Goal: Navigation & Orientation: Find specific page/section

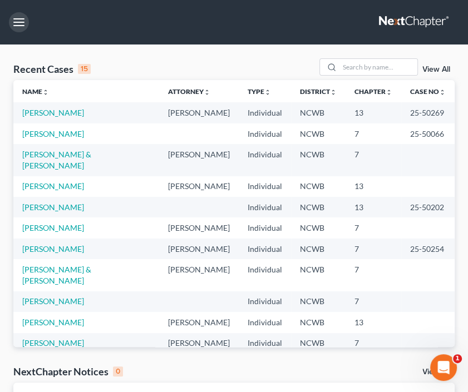
click at [14, 19] on button "button" at bounding box center [19, 22] width 20 height 20
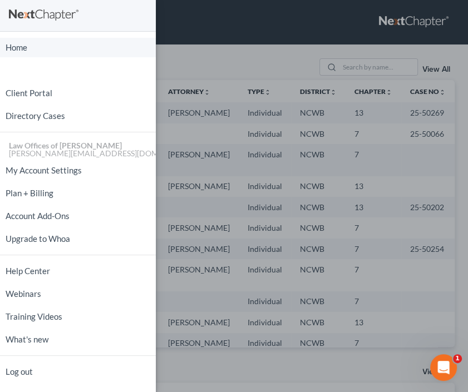
click at [21, 47] on link "Home" at bounding box center [78, 47] width 156 height 19
click at [226, 68] on div "Home New Case Client Portal Directory Cases Law Offices of [PERSON_NAME] PA [PE…" at bounding box center [234, 196] width 468 height 392
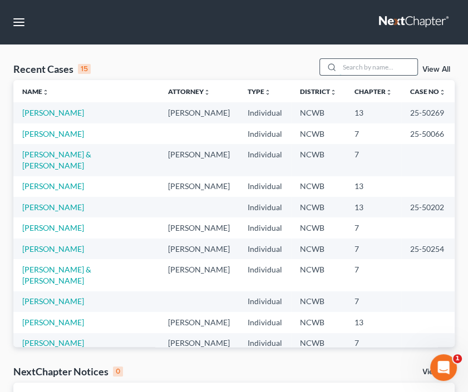
click at [359, 71] on input "search" at bounding box center [378, 67] width 78 height 16
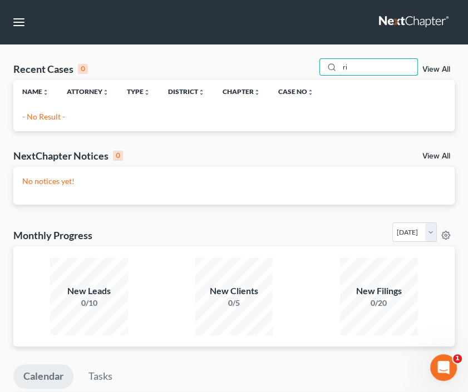
type input "r"
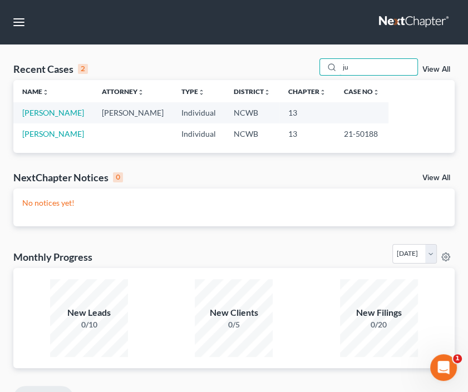
type input "j"
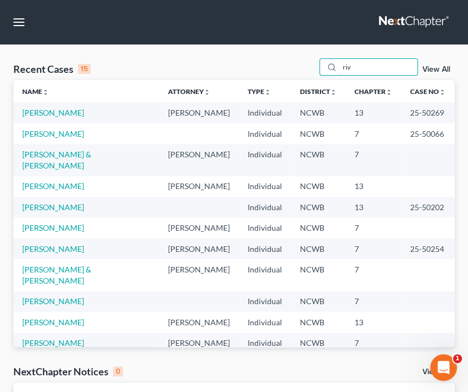
type input "riv"
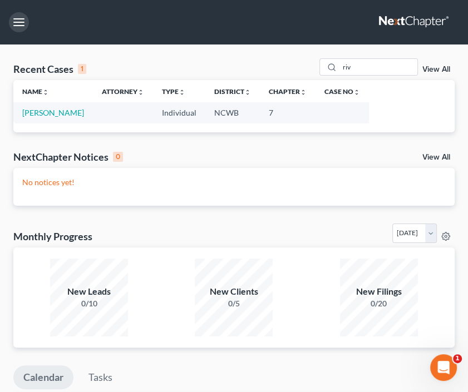
click at [21, 23] on button "button" at bounding box center [19, 22] width 20 height 20
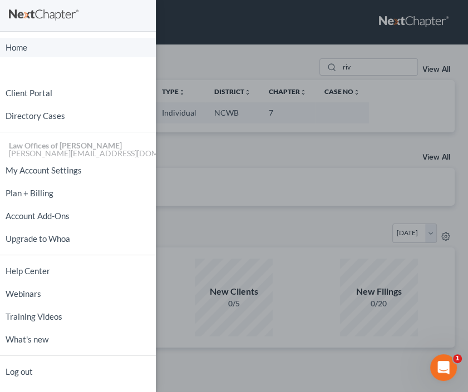
click at [14, 50] on link "Home" at bounding box center [78, 47] width 156 height 19
click at [9, 48] on link "Home" at bounding box center [78, 47] width 156 height 19
click at [254, 66] on div "Home New Case Client Portal Directory Cases Law Offices of [PERSON_NAME] PA [PE…" at bounding box center [234, 196] width 468 height 392
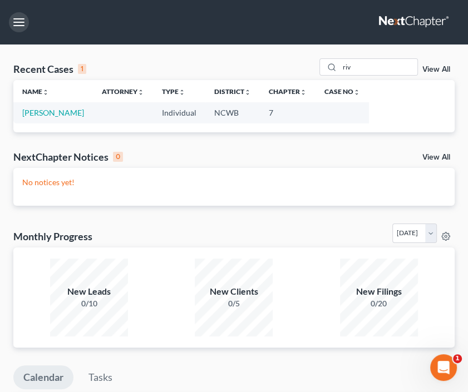
click at [12, 23] on button "button" at bounding box center [19, 22] width 20 height 20
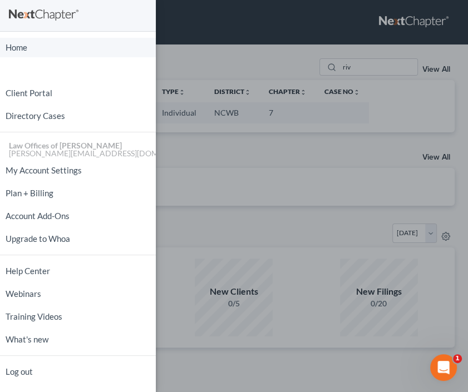
click at [19, 49] on link "Home" at bounding box center [78, 47] width 156 height 19
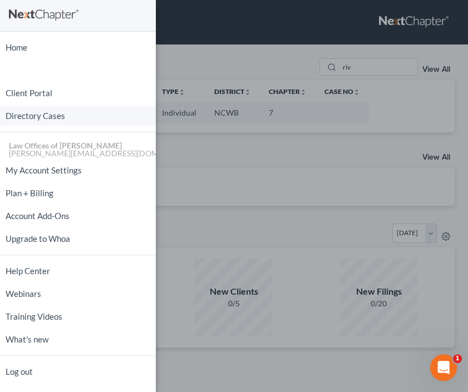
click at [50, 113] on link "Directory Cases" at bounding box center [78, 115] width 156 height 19
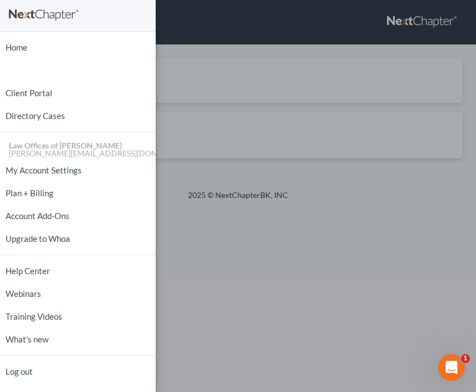
click at [200, 73] on div "Home New Case Client Portal Directory Cases Law Offices of [PERSON_NAME] PA [PE…" at bounding box center [238, 196] width 476 height 392
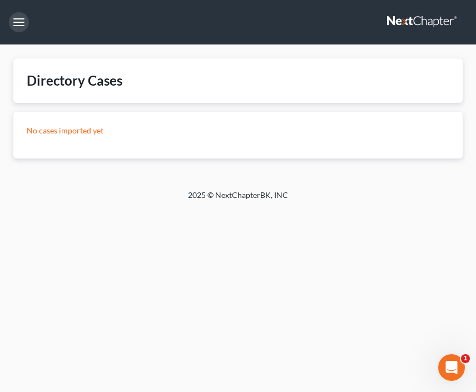
click at [18, 28] on button "button" at bounding box center [19, 22] width 20 height 20
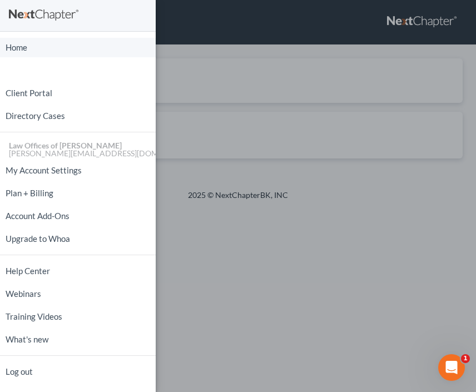
click at [24, 48] on link "Home" at bounding box center [78, 47] width 156 height 19
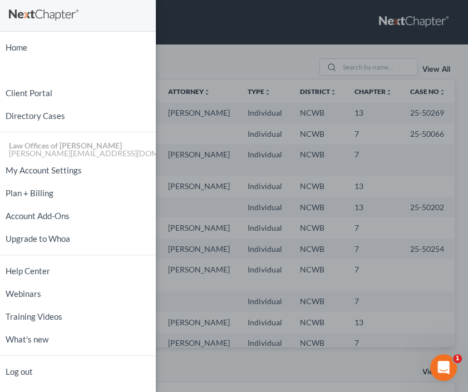
click at [223, 60] on div "Home New Case Client Portal Directory Cases Law Offices of [PERSON_NAME] PA [PE…" at bounding box center [234, 196] width 468 height 392
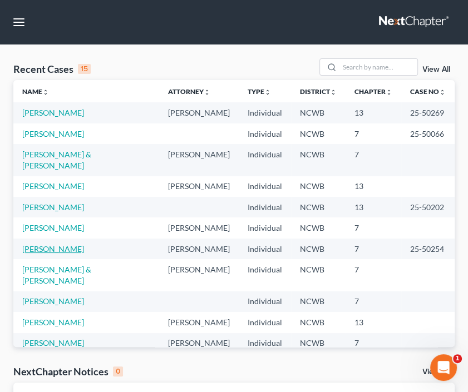
click at [70, 244] on link "[PERSON_NAME]" at bounding box center [53, 248] width 62 height 9
